Goal: Communication & Community: Answer question/provide support

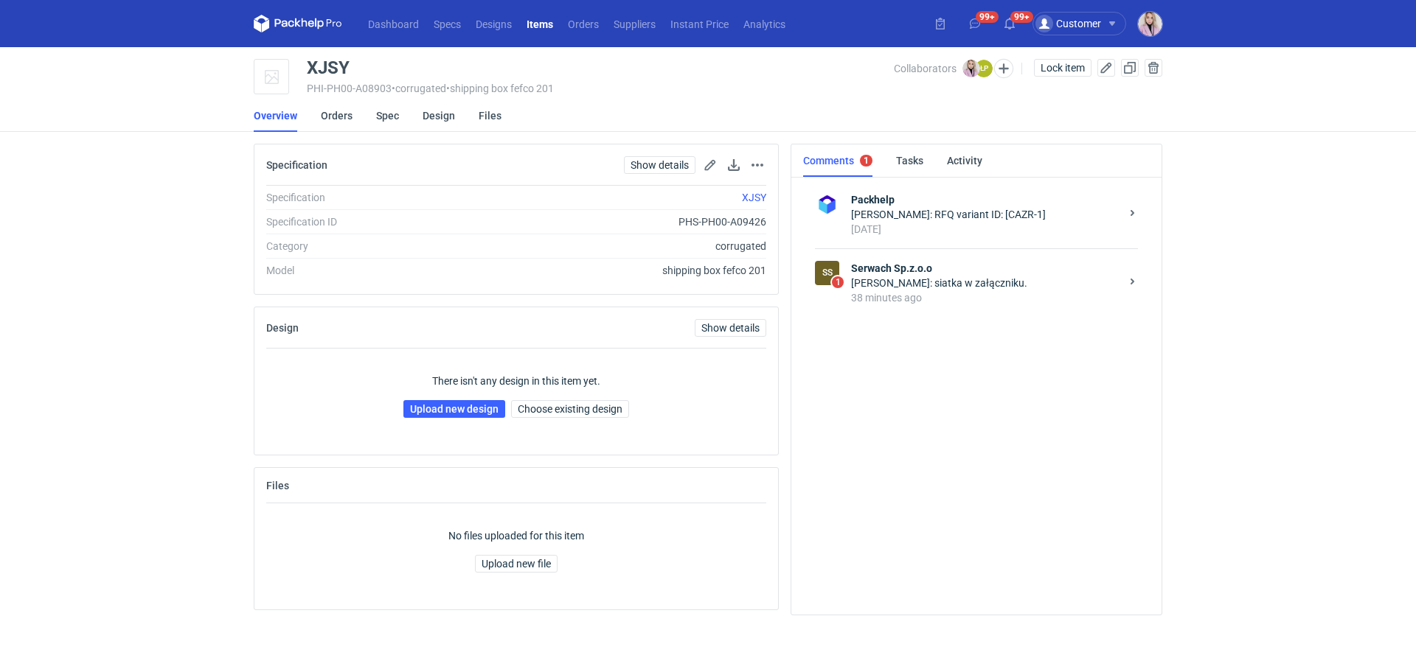
click at [954, 294] on div "38 minutes ago" at bounding box center [985, 297] width 269 height 15
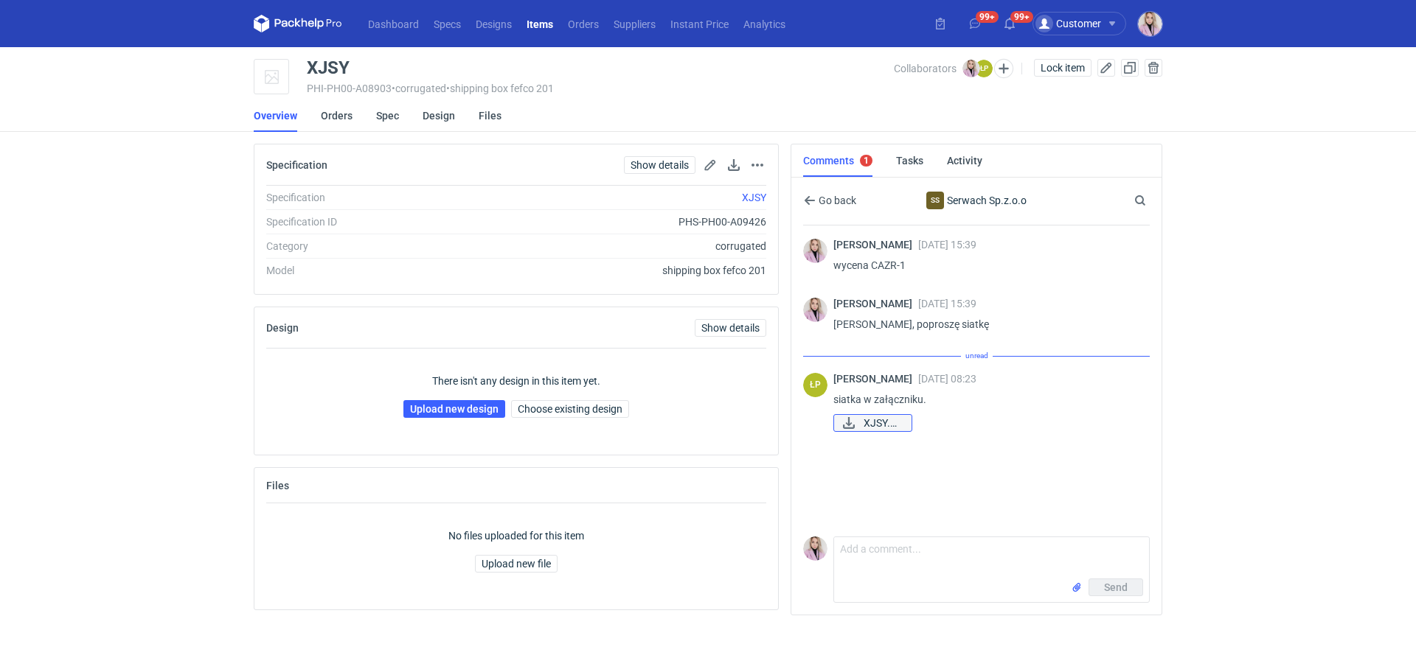
click at [882, 422] on span "XJSY.pdf" at bounding box center [881, 423] width 36 height 16
click at [854, 454] on div "Klaudia Wiśniewska 08 Aug 2025 15:39 wycena CAZR-1 Klaudia Wiśniewska 08 Aug 20…" at bounding box center [976, 378] width 347 height 305
click at [877, 392] on div "Łukasz Postawa 11 Aug 2025 08:23 siatka w załączniku. XJSY.pdf" at bounding box center [985, 388] width 304 height 62
click at [877, 397] on div "Łukasz Postawa 11 Aug 2025 08:23 siatka w załączniku. XJSY.pdf" at bounding box center [985, 388] width 304 height 62
click at [877, 403] on span "XJSY.pdf" at bounding box center [881, 407] width 36 height 16
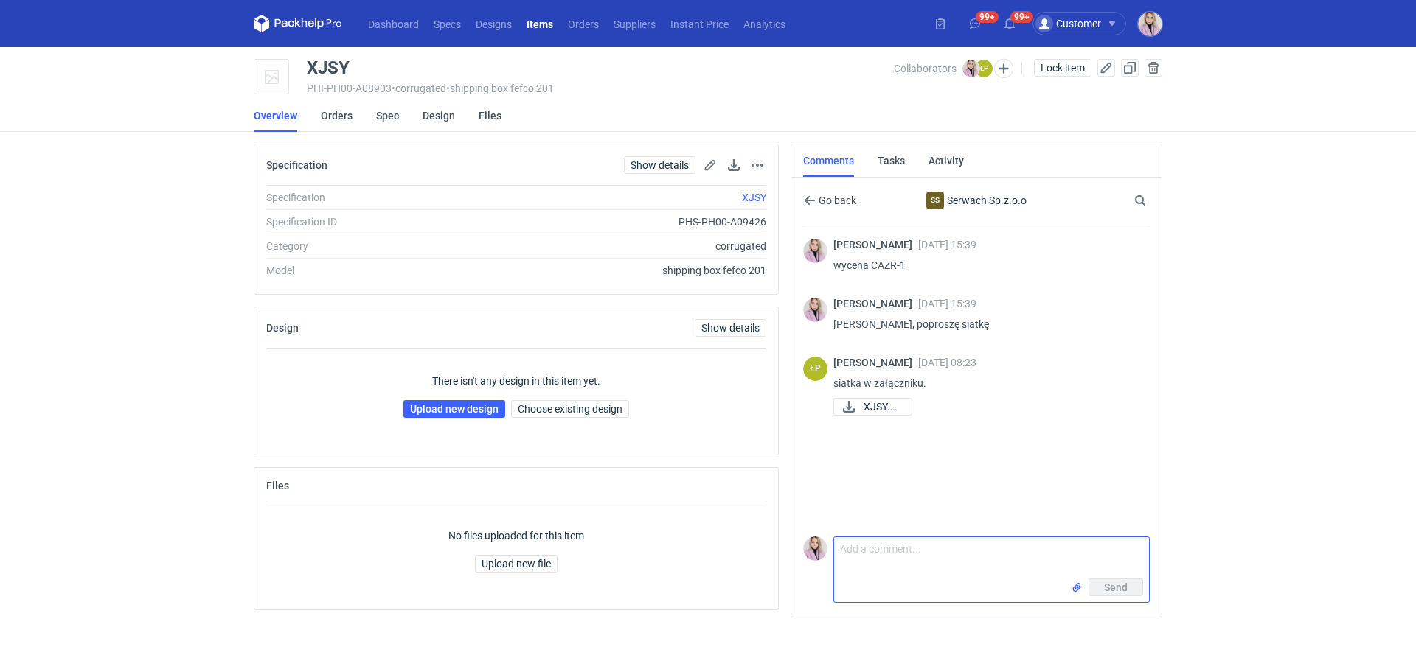
click at [904, 546] on textarea "Comment message" at bounding box center [991, 557] width 315 height 41
click at [879, 571] on textarea "Comment message" at bounding box center [991, 557] width 315 height 41
click at [951, 554] on textarea "Panie Łukaszu, to zrzut z naszego systemu :)" at bounding box center [991, 557] width 315 height 41
type textarea "[PERSON_NAME], to zrzut specyfikacji z naszego systemu :)"
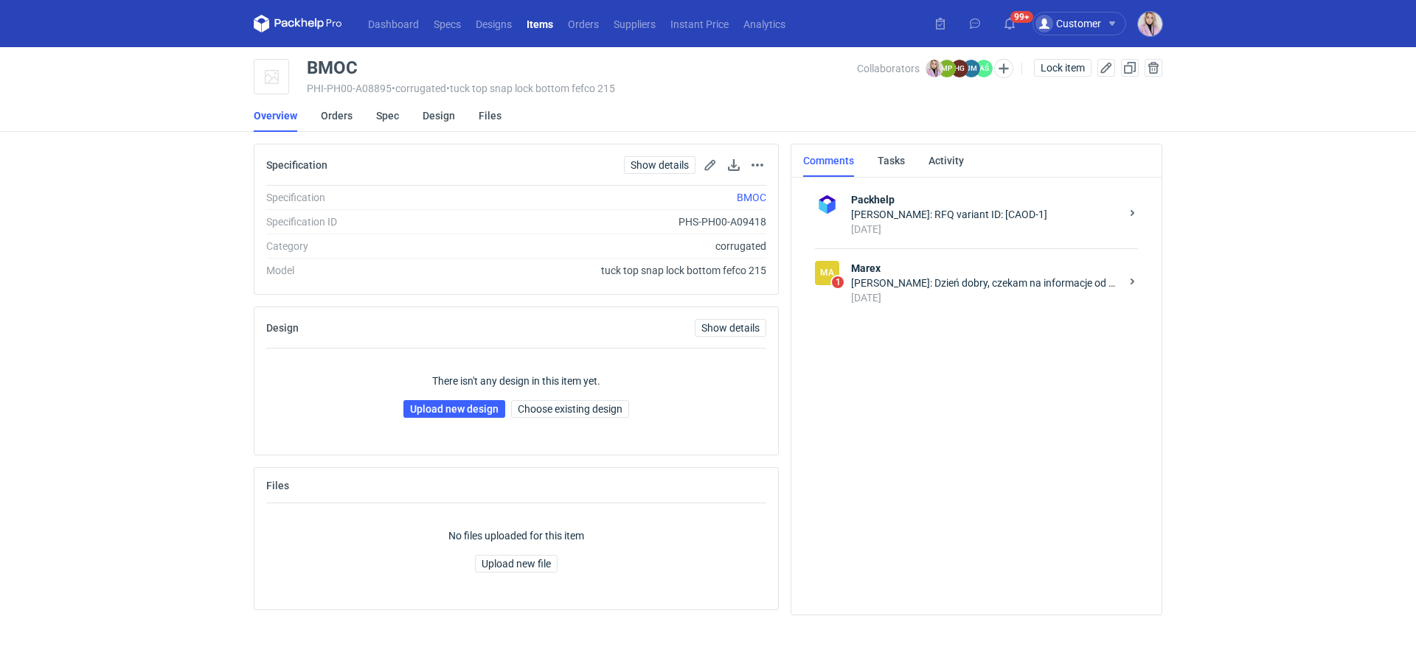
click at [937, 287] on div "Magdalena Polakowska: Dzień dobry, czekam na informacje od grafików" at bounding box center [985, 283] width 269 height 15
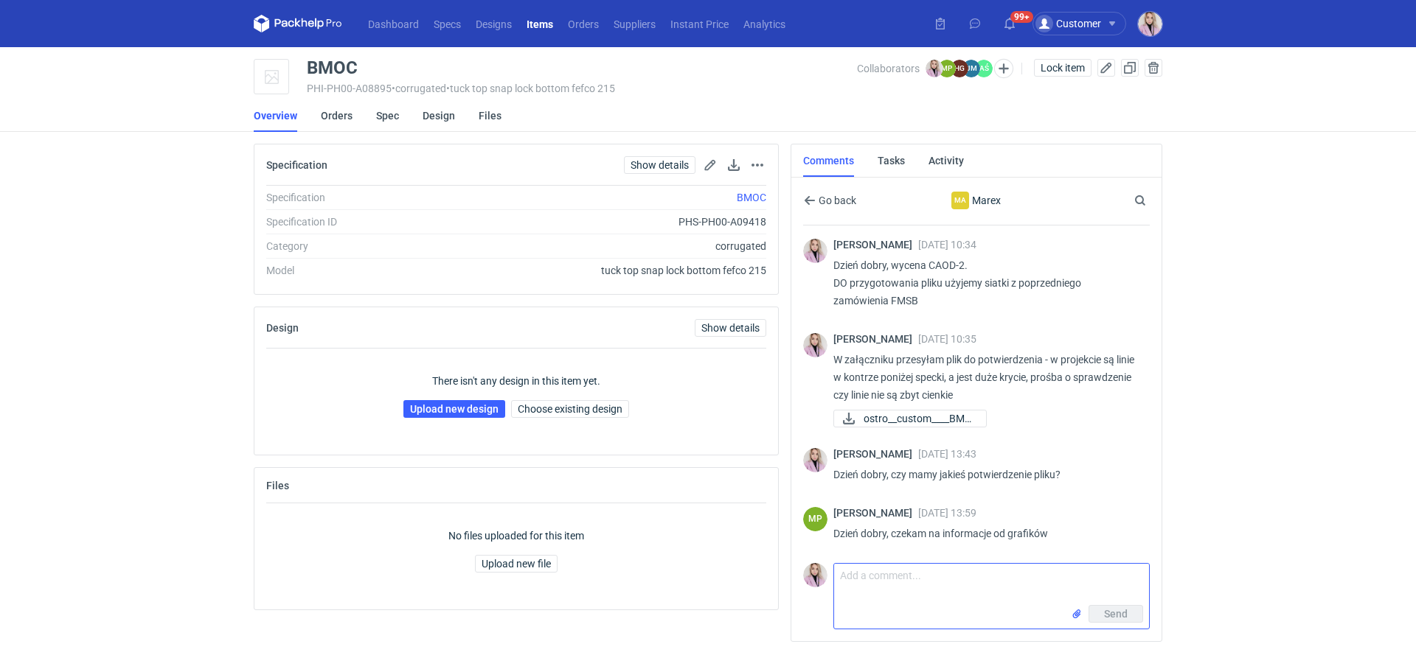
click at [866, 600] on textarea "Comment message" at bounding box center [991, 584] width 315 height 41
type textarea "Pani Magdo uda się to jakoś przyspieszyć?"
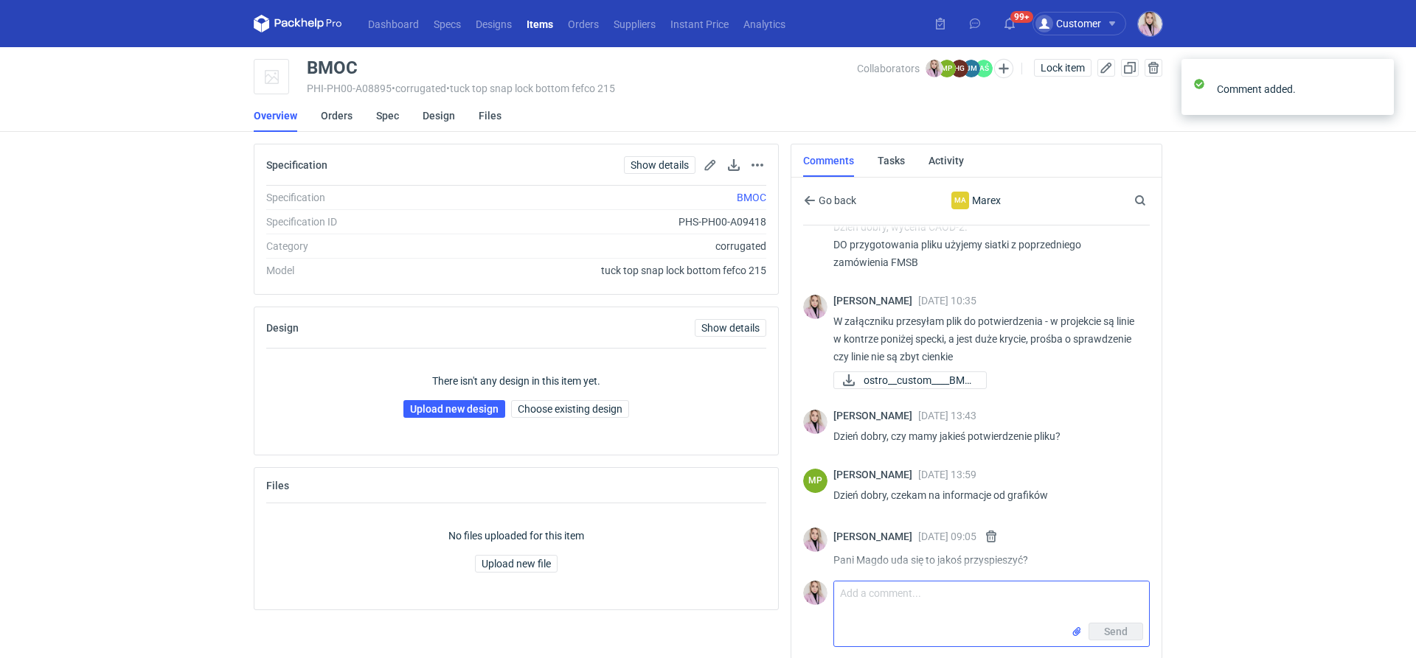
scroll to position [46, 0]
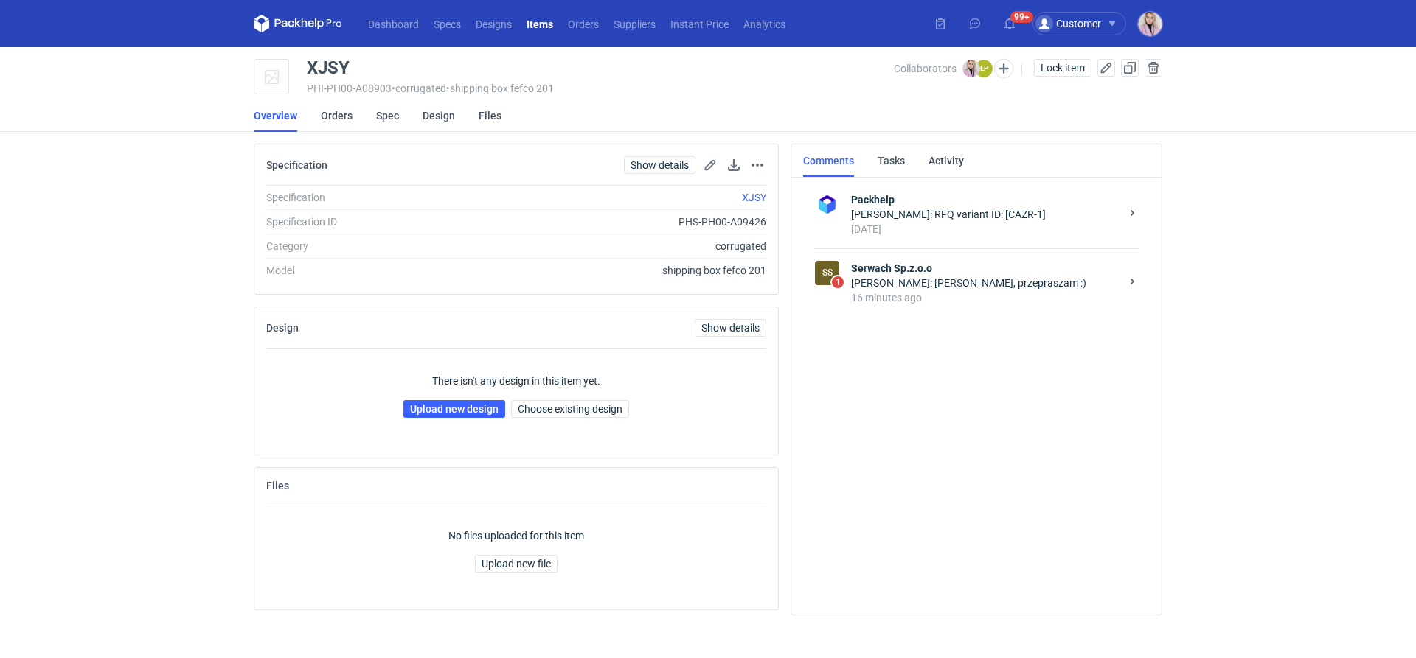
click at [951, 282] on div "[PERSON_NAME]: [PERSON_NAME], przepraszam :)" at bounding box center [985, 283] width 269 height 15
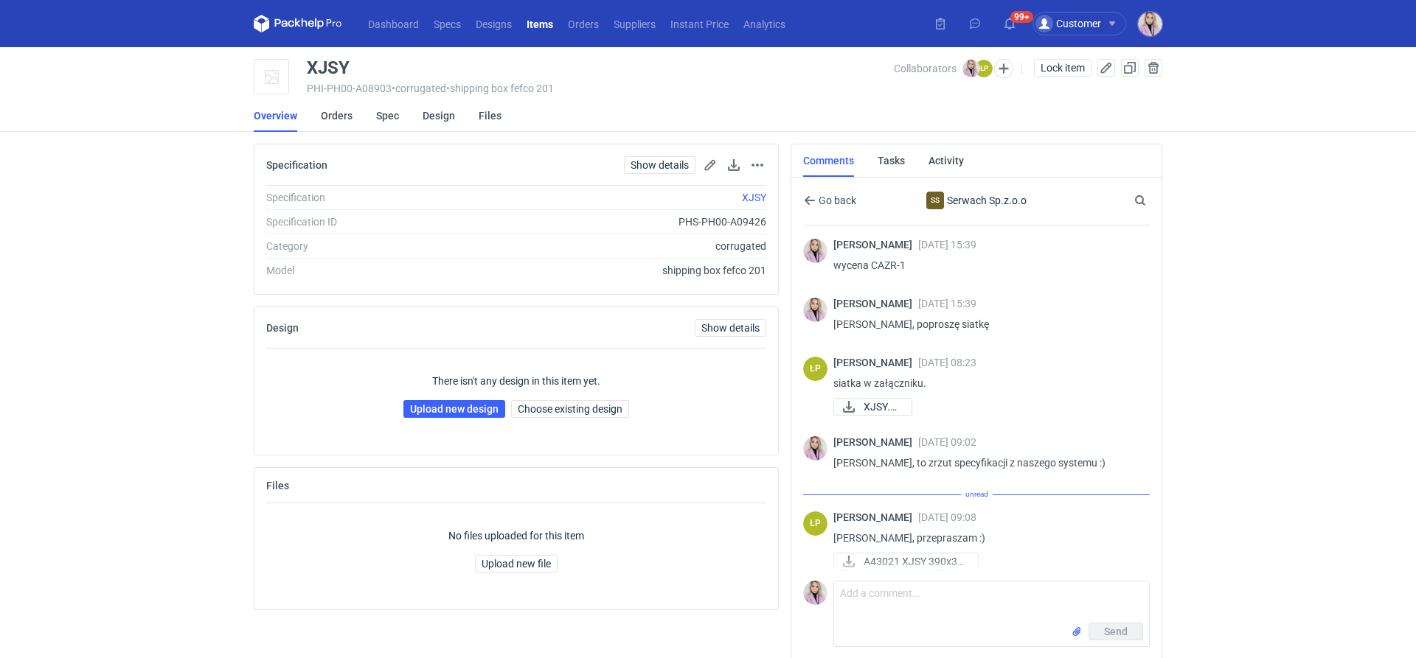
scroll to position [6, 0]
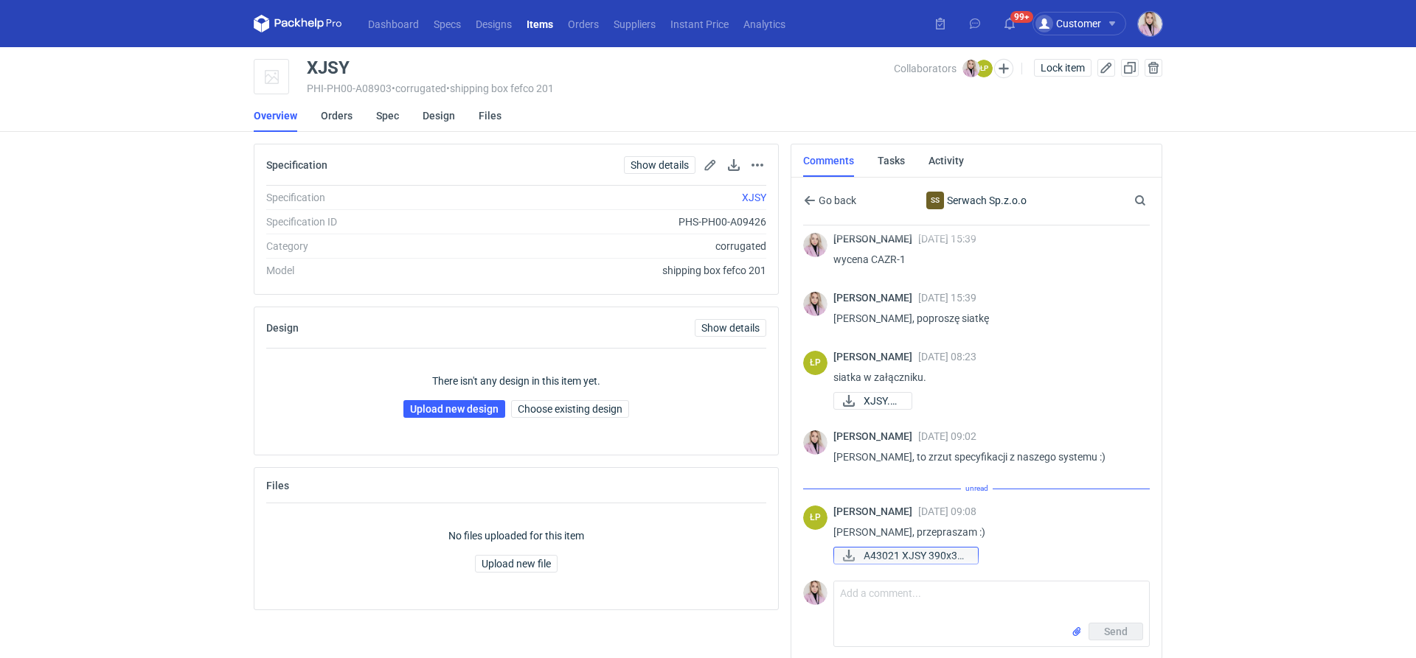
click at [902, 556] on span "A43021 XJSY 390x32..." at bounding box center [914, 556] width 102 height 16
